Goal: Information Seeking & Learning: Learn about a topic

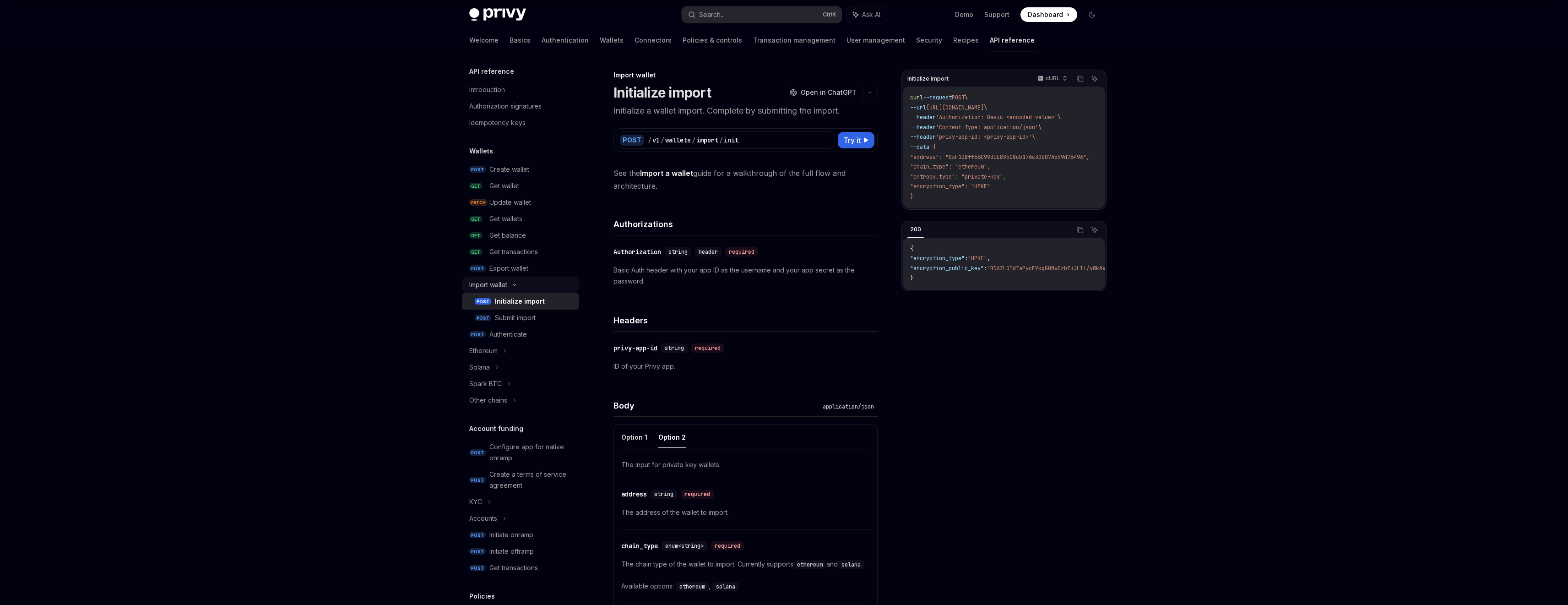
scroll to position [366, 0]
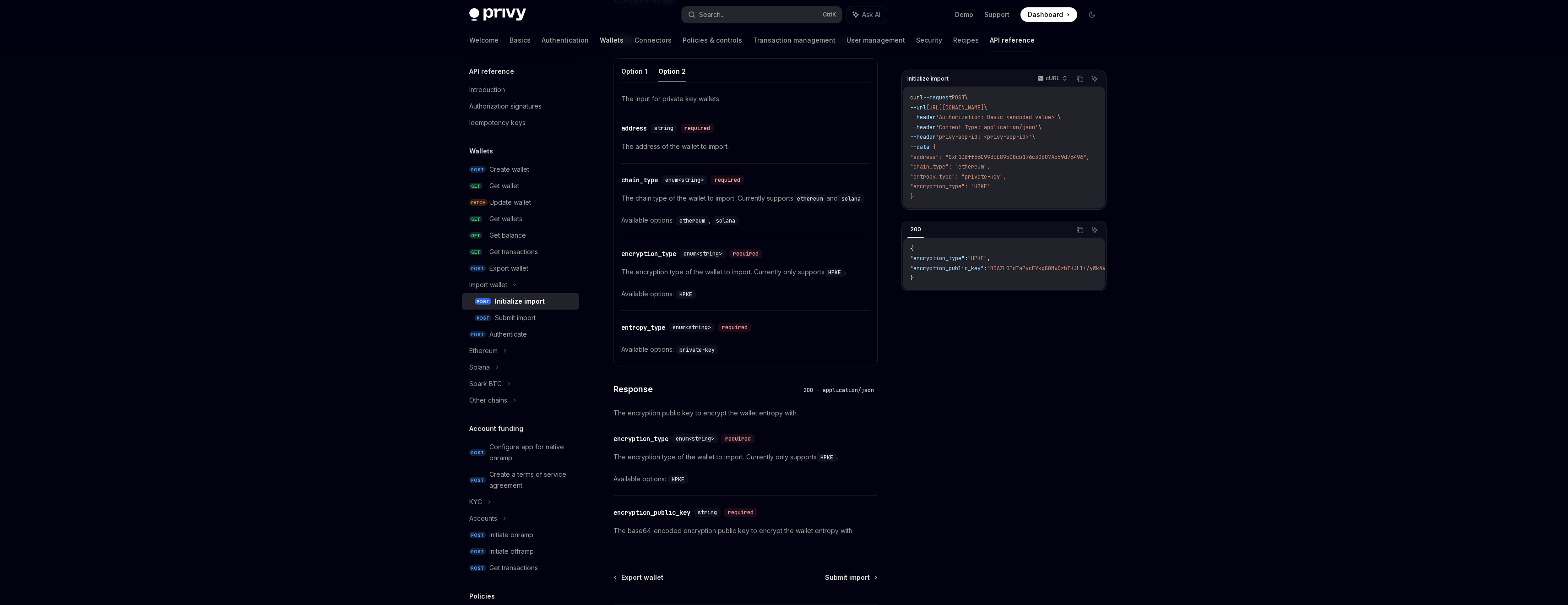
click at [600, 37] on link "Wallets" at bounding box center [611, 40] width 24 height 22
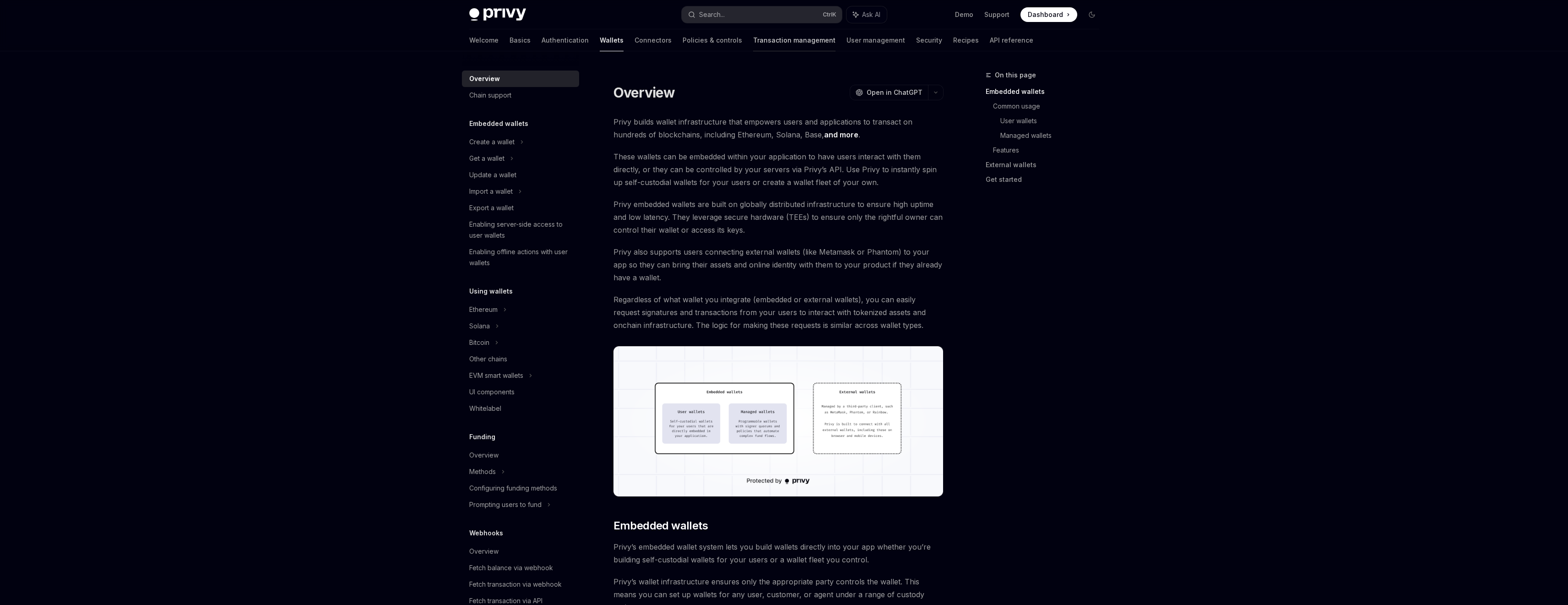
click at [764, 51] on div at bounding box center [794, 51] width 83 height 1
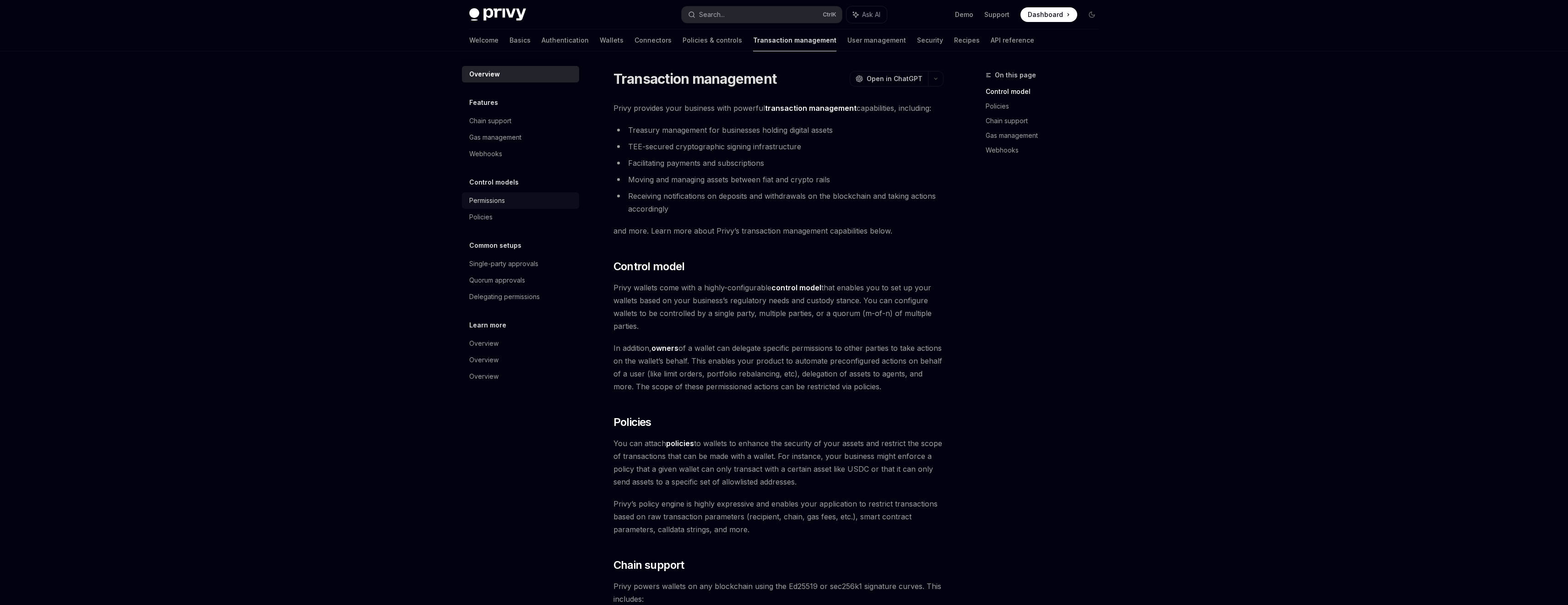
click at [510, 193] on link "Permissions" at bounding box center [521, 201] width 117 height 17
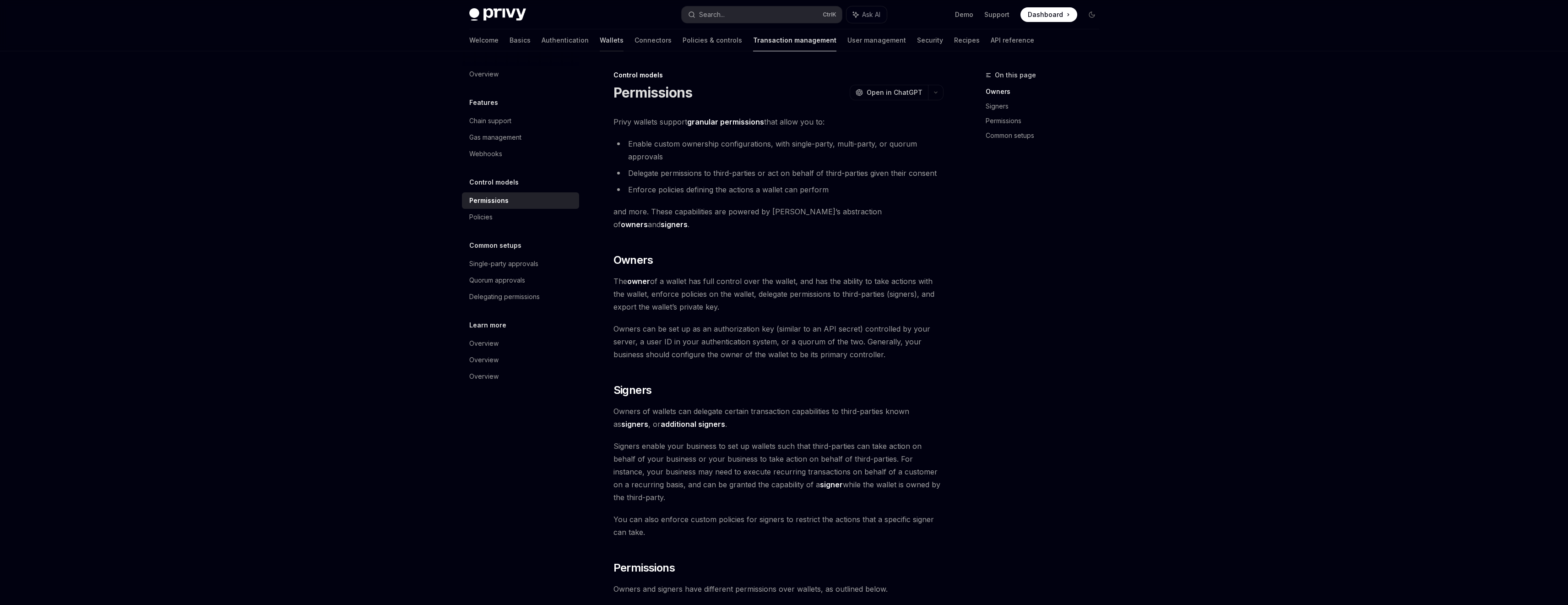
click at [600, 34] on link "Wallets" at bounding box center [611, 40] width 24 height 22
type textarea "*"
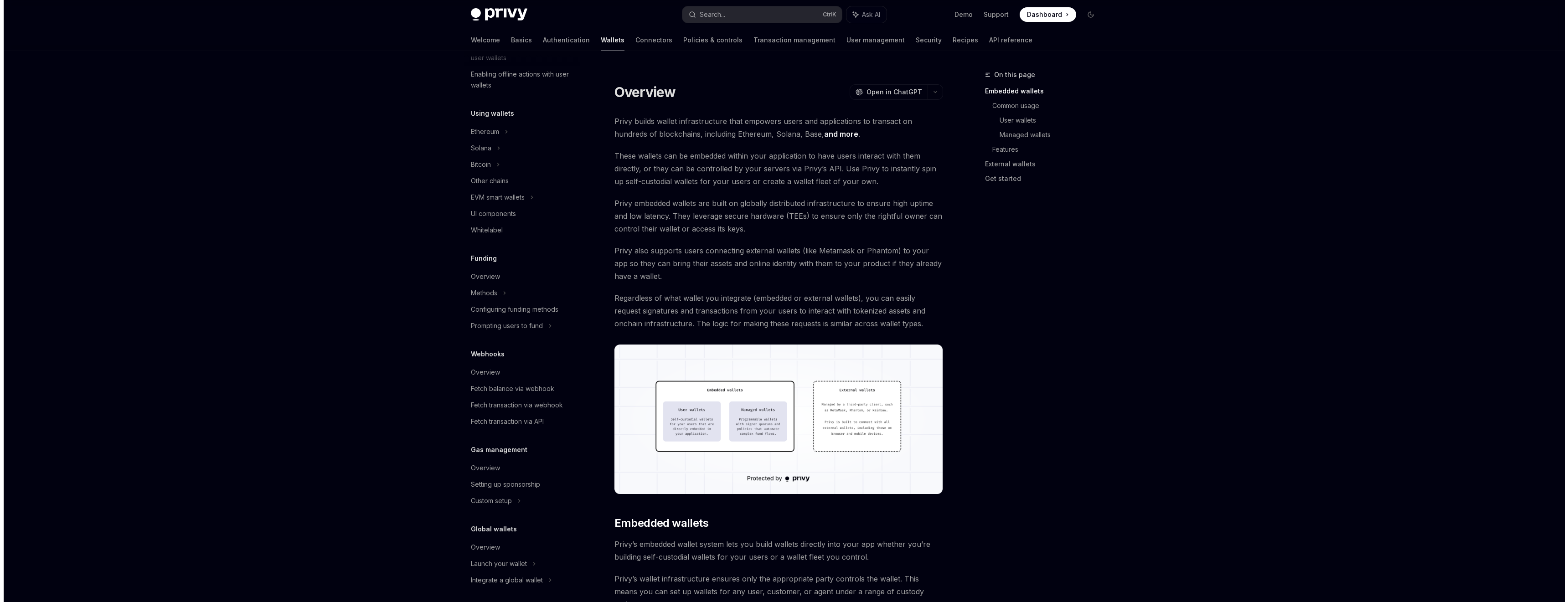
scroll to position [181, 0]
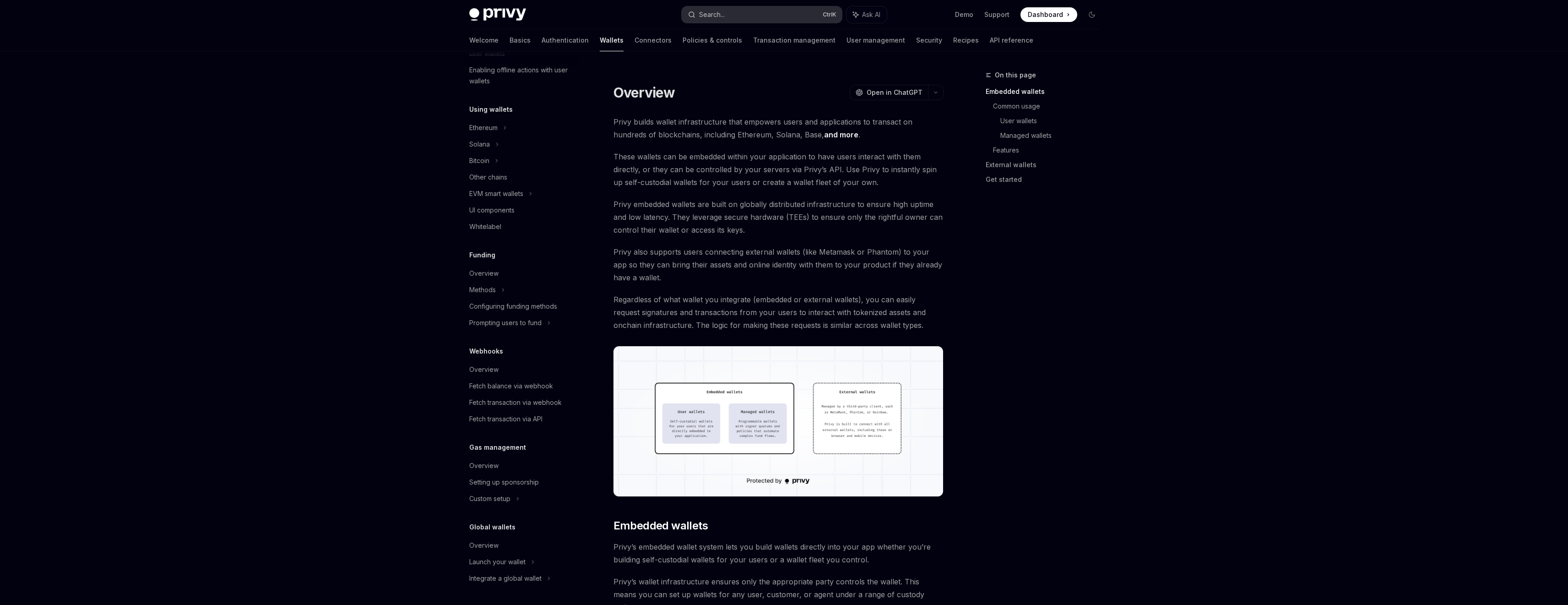
click at [718, 12] on div "Search..." at bounding box center [712, 15] width 26 height 11
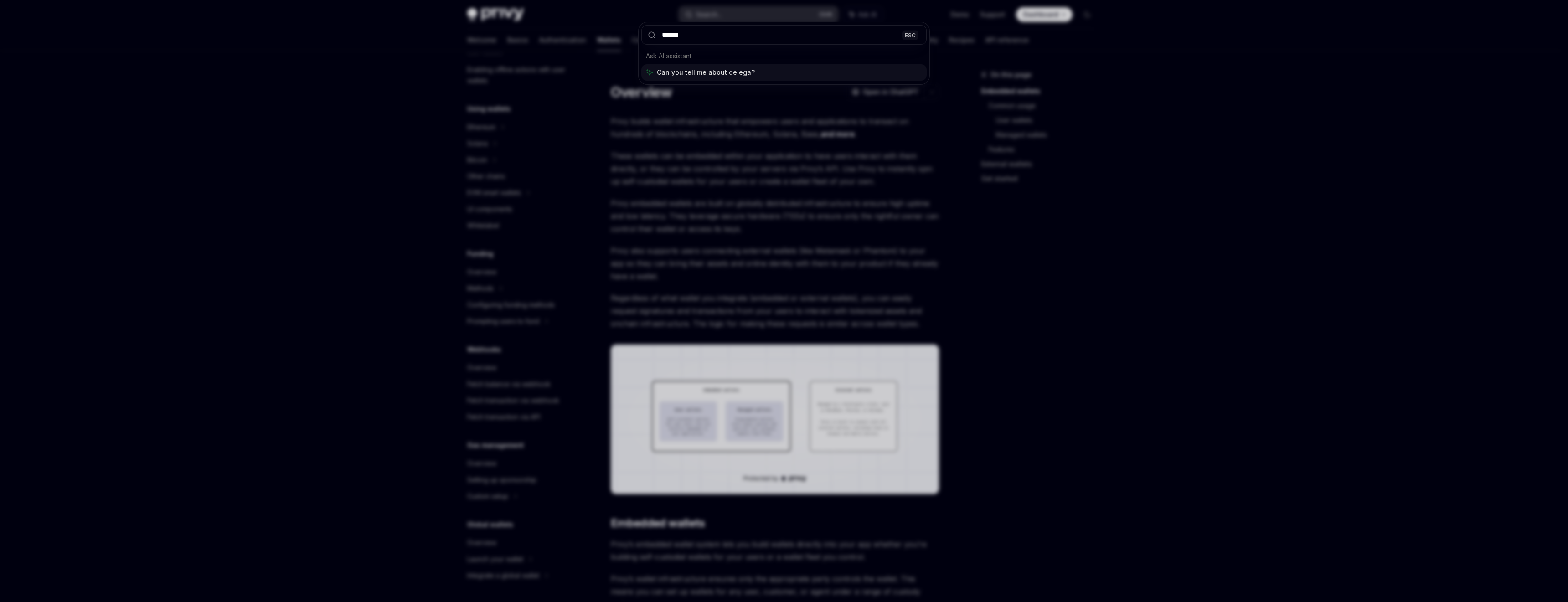
type input "*******"
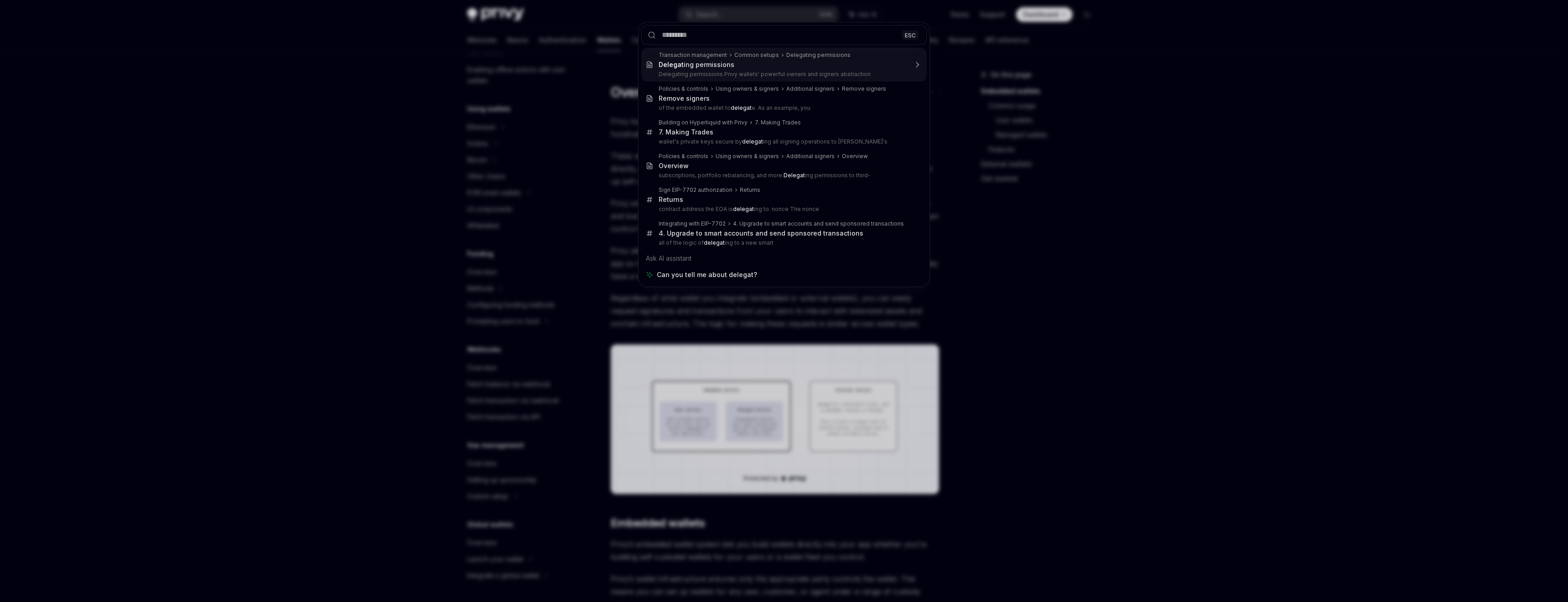
type textarea "*"
